Goal: Task Accomplishment & Management: Complete application form

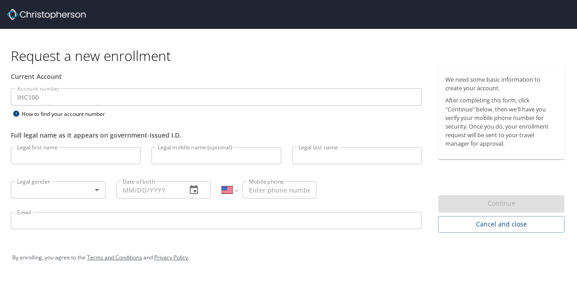
select select "US"
click at [42, 152] on input "Legal first name" at bounding box center [76, 155] width 130 height 17
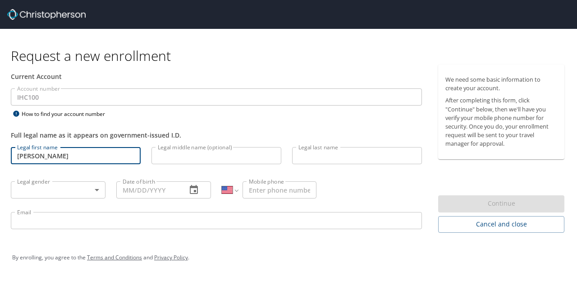
type input "[PERSON_NAME]"
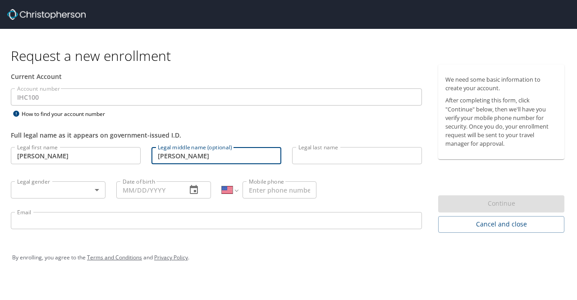
type input "[PERSON_NAME]"
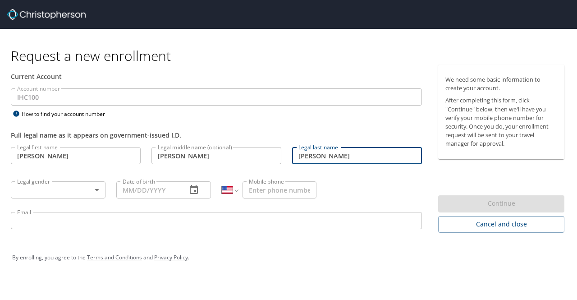
type input "[PERSON_NAME]"
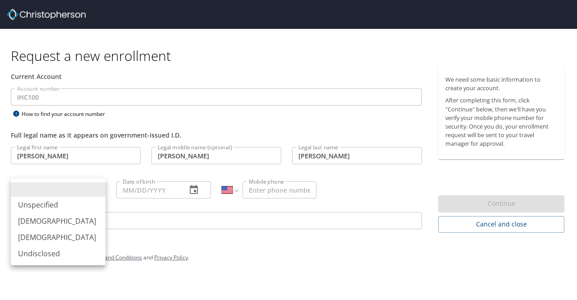
click at [61, 182] on body "Request a new enrollment Current Account Account number IHC100 Account number H…" at bounding box center [288, 150] width 577 height 300
click at [49, 219] on li "[DEMOGRAPHIC_DATA]" at bounding box center [58, 221] width 95 height 16
type input "[DEMOGRAPHIC_DATA]"
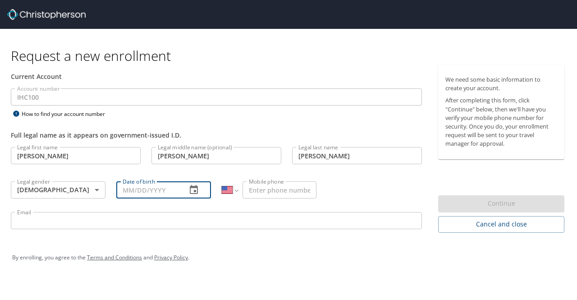
click at [159, 185] on input "Date of birth" at bounding box center [147, 189] width 63 height 17
type input "[DATE]"
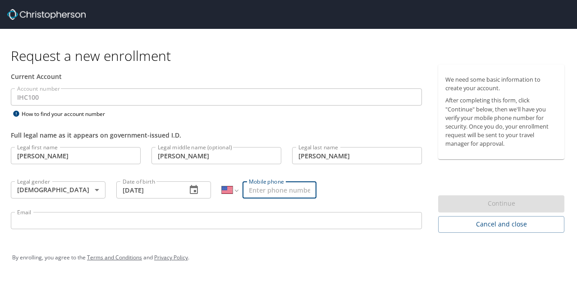
click at [274, 196] on input "Mobile phone" at bounding box center [279, 189] width 74 height 17
type input "[PHONE_NUMBER]"
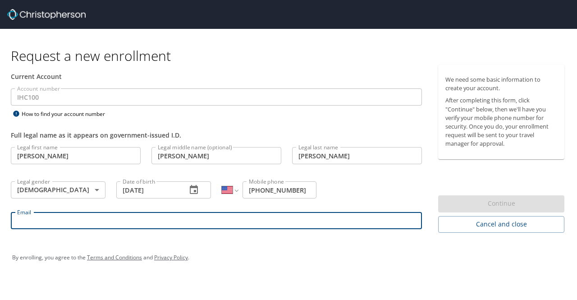
click at [259, 216] on input "Email" at bounding box center [216, 220] width 411 height 17
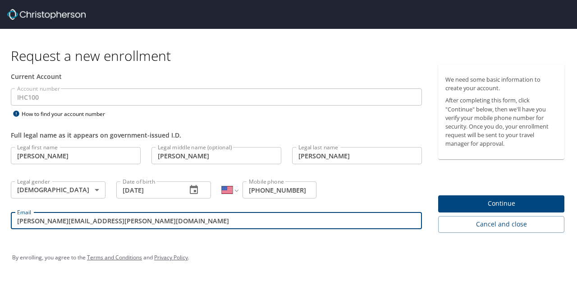
type input "[PERSON_NAME][EMAIL_ADDRESS][PERSON_NAME][DOMAIN_NAME]"
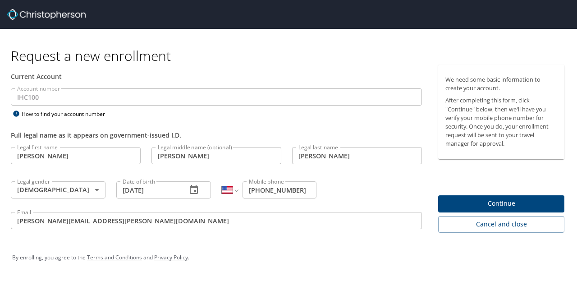
click at [432, 280] on div "Request a new enrollment Current Account Account number IHC100 Account number H…" at bounding box center [288, 150] width 577 height 300
click at [494, 198] on span "Continue" at bounding box center [501, 203] width 112 height 11
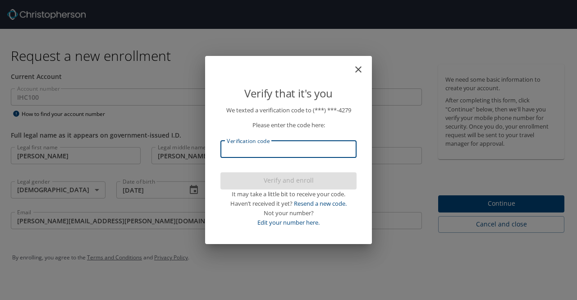
click at [307, 150] on input "Verification code" at bounding box center [288, 149] width 136 height 17
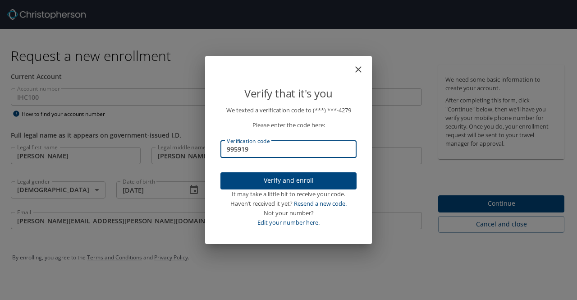
type input "995919"
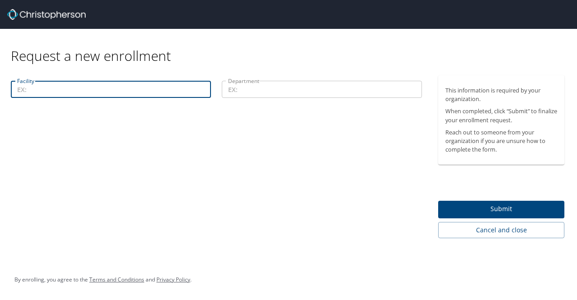
click at [90, 88] on input "Facility" at bounding box center [111, 89] width 200 height 17
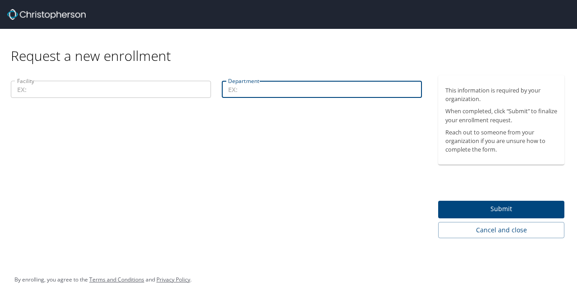
click at [272, 97] on input "Department" at bounding box center [322, 89] width 200 height 17
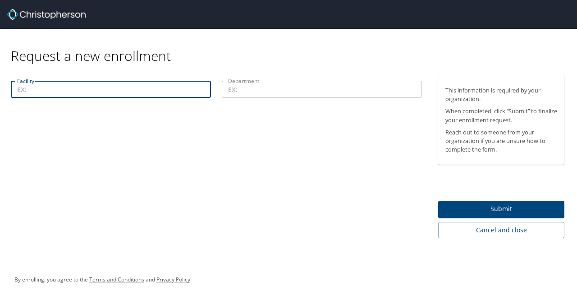
click at [78, 95] on input "Facility" at bounding box center [111, 89] width 200 height 17
click at [264, 95] on input "Department" at bounding box center [322, 89] width 200 height 17
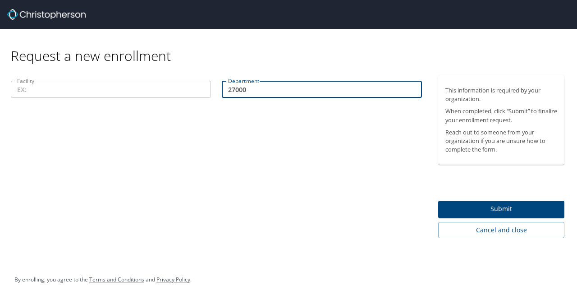
type input "27000"
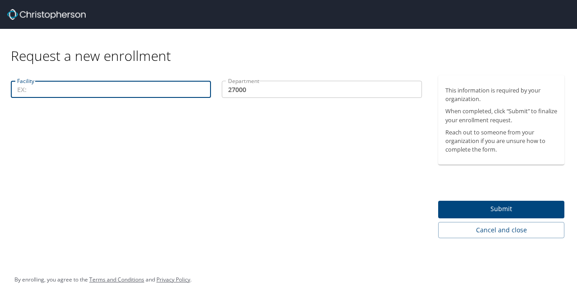
click at [142, 86] on input "Facility" at bounding box center [111, 89] width 200 height 17
type input "28453"
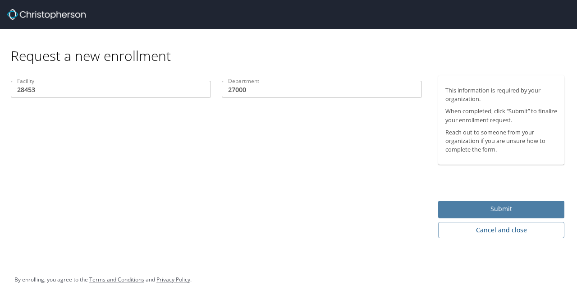
click at [473, 209] on span "Submit" at bounding box center [501, 208] width 112 height 11
